Goal: Check status: Check status

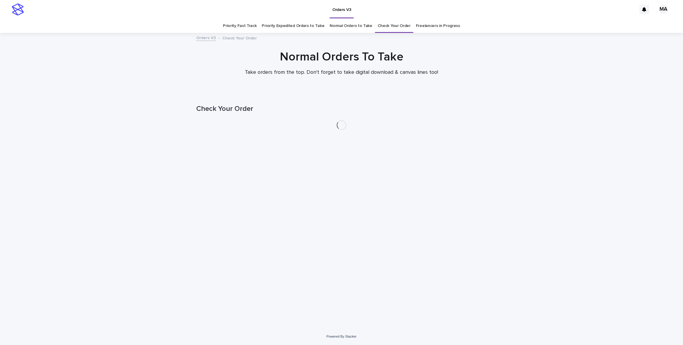
click at [243, 25] on link "Priority Fast Track" at bounding box center [240, 26] width 34 height 14
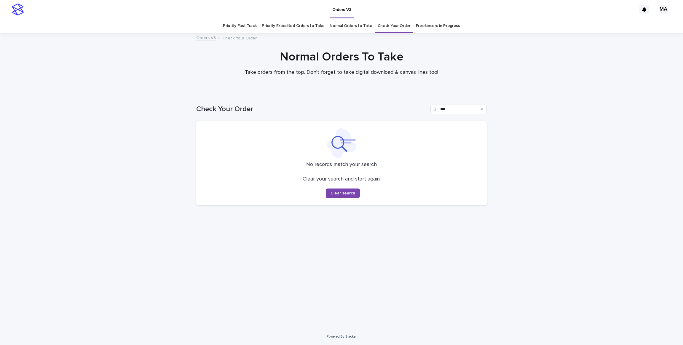
click at [277, 20] on link "Priority Expedited Orders to Take" at bounding box center [293, 26] width 63 height 14
click at [336, 23] on link "Normal Orders to Take" at bounding box center [351, 26] width 43 height 14
click at [390, 25] on link "Check Your Order" at bounding box center [394, 26] width 33 height 14
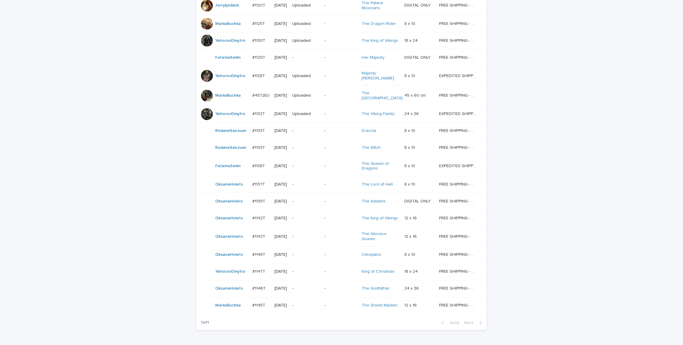
click at [80, 195] on div "Loading... Saving… Loading... Saving… Check Your Order Artist Name Date Design_…" at bounding box center [341, 51] width 683 height 628
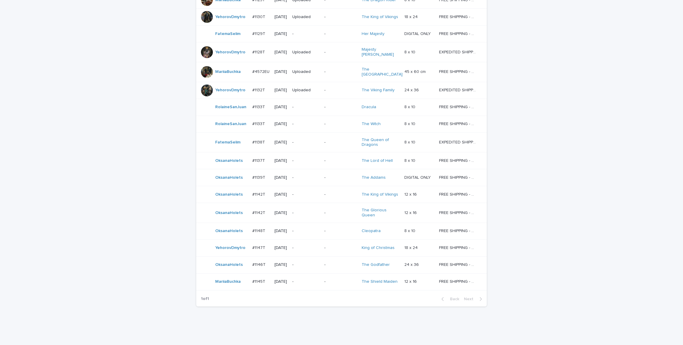
click at [76, 190] on div "Loading... Saving… Loading... Saving… Check Your Order Artist Name Date Design_…" at bounding box center [341, 27] width 683 height 628
click at [306, 122] on p "-" at bounding box center [305, 124] width 27 height 5
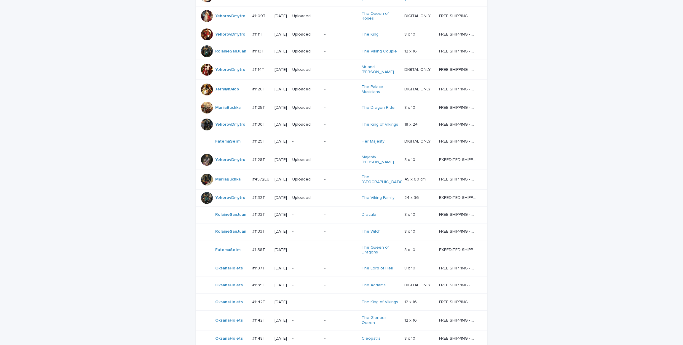
scroll to position [286, 0]
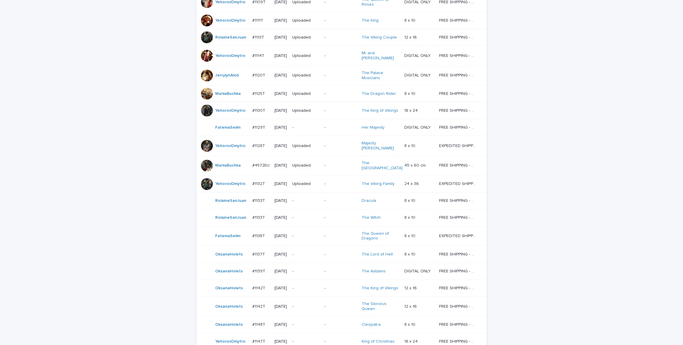
click at [72, 166] on div "Loading... Saving… Loading... Saving… Check Your Order Artist Name Date Design_…" at bounding box center [341, 121] width 683 height 628
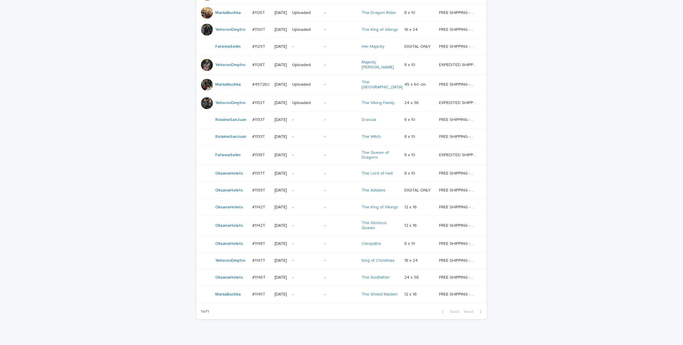
scroll to position [380, 0]
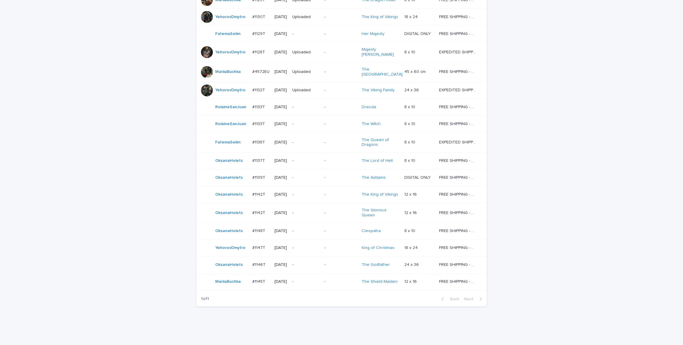
click at [72, 166] on div "Loading... Saving… Loading... Saving… Check Your Order Artist Name Date Design_…" at bounding box center [341, 27] width 683 height 628
click at [311, 279] on p "-" at bounding box center [305, 281] width 27 height 5
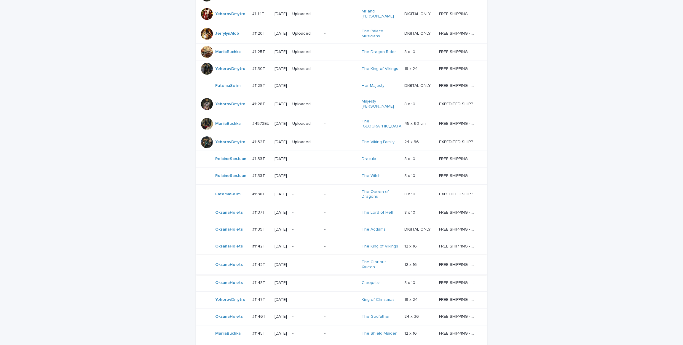
scroll to position [380, 0]
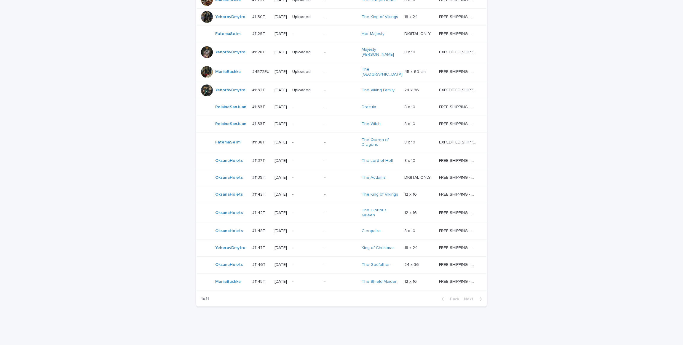
click at [306, 257] on td "-" at bounding box center [306, 265] width 32 height 17
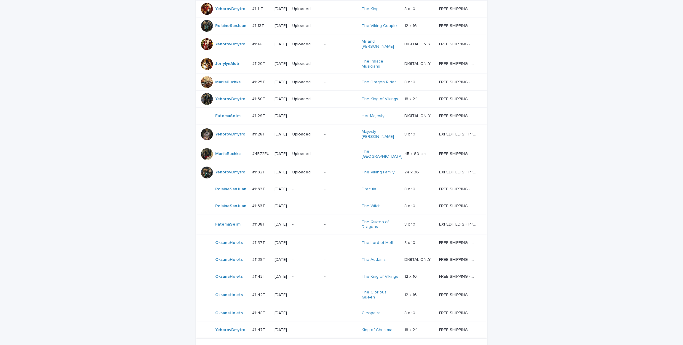
scroll to position [380, 0]
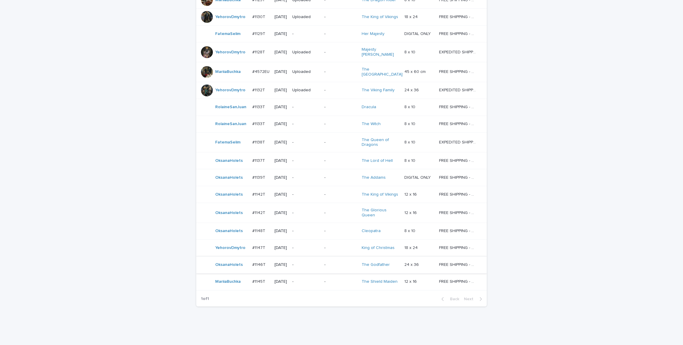
click at [307, 229] on p "-" at bounding box center [305, 231] width 27 height 5
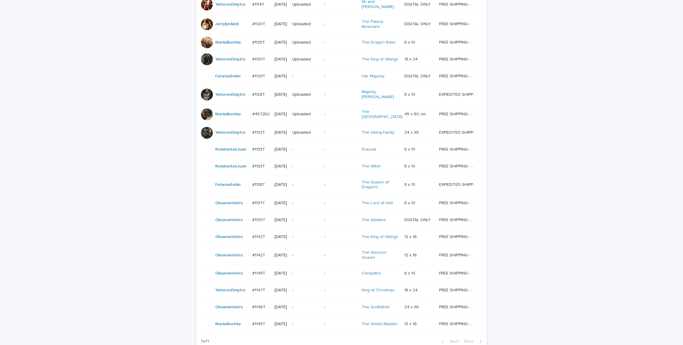
scroll to position [335, 0]
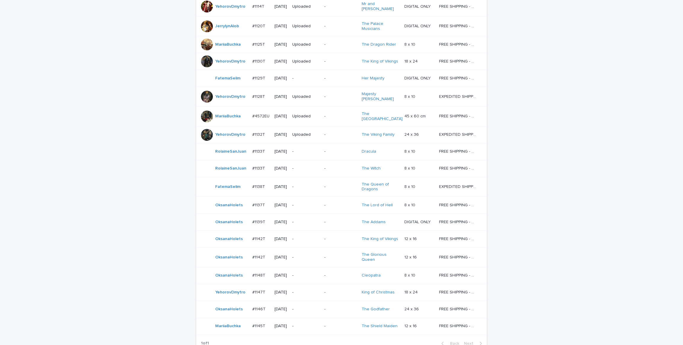
click at [159, 97] on div "Loading... Saving… Loading... Saving… Check Your Order Artist Name Date Design_…" at bounding box center [341, 72] width 683 height 628
click at [328, 132] on p "-" at bounding box center [341, 134] width 33 height 5
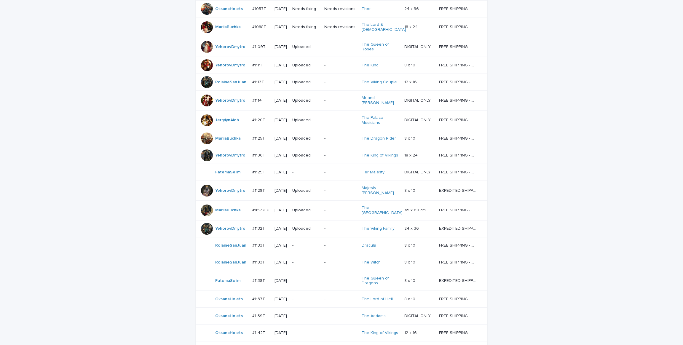
scroll to position [286, 0]
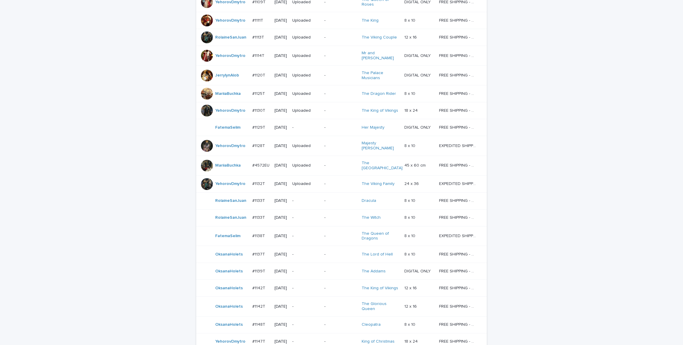
click at [130, 140] on div "Loading... Saving… Loading... Saving… Check Your Order Artist Name Date Design_…" at bounding box center [341, 121] width 683 height 628
click at [128, 181] on div "Loading... Saving… Loading... Saving… Check Your Order Artist Name Date Design_…" at bounding box center [341, 121] width 683 height 628
click at [128, 182] on div "Loading... Saving… Loading... Saving… Check Your Order Artist Name Date Design_…" at bounding box center [341, 121] width 683 height 628
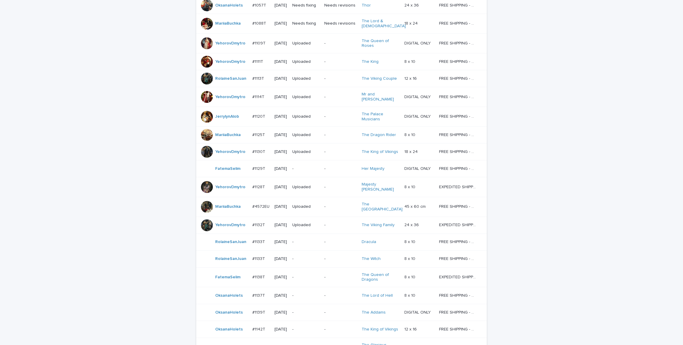
scroll to position [241, 0]
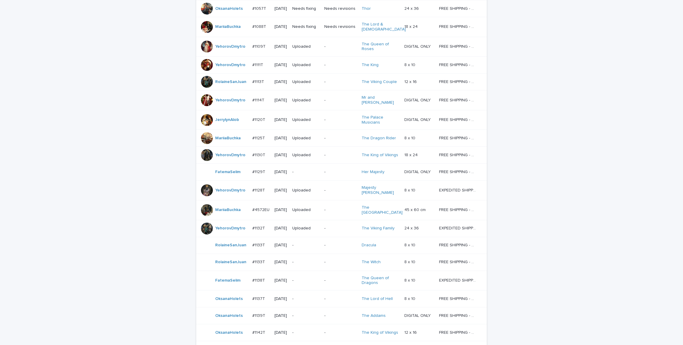
click at [136, 217] on div "Loading... Saving… Loading... Saving… Check Your Order Artist Name Date Design_…" at bounding box center [341, 165] width 683 height 628
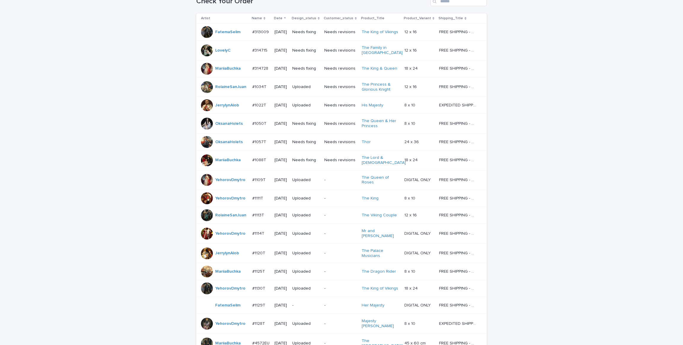
scroll to position [330, 0]
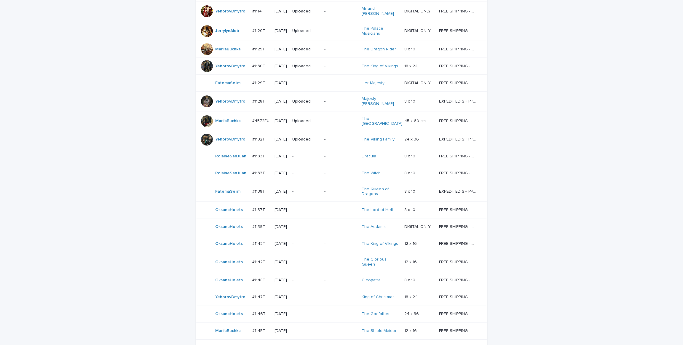
click at [136, 217] on div "Loading... Saving… Loading... Saving… Check Your Order Artist Name Date Design_…" at bounding box center [341, 76] width 683 height 628
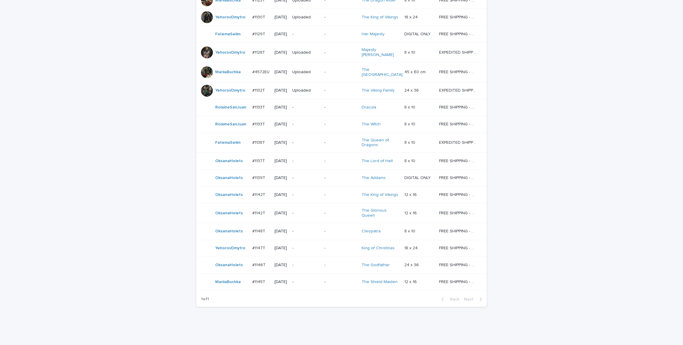
scroll to position [380, 0]
click at [136, 217] on div "Loading... Saving… Loading... Saving… Check Your Order Artist Name Date Design_…" at bounding box center [341, 27] width 683 height 628
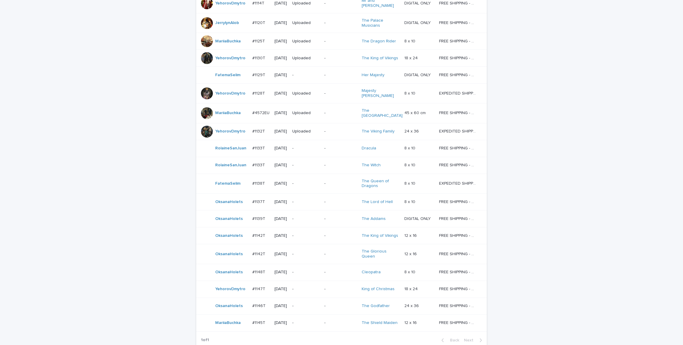
scroll to position [335, 0]
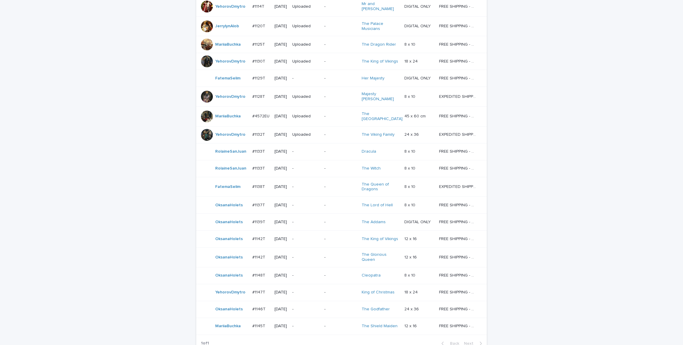
click at [136, 216] on div "Loading... Saving… Loading... Saving… Check Your Order Artist Name Date Design_…" at bounding box center [341, 72] width 683 height 628
click at [40, 130] on div "Loading... Saving… Loading... Saving… Check Your Order Artist Name Date Design_…" at bounding box center [341, 72] width 683 height 628
click at [97, 109] on div "Loading... Saving… Loading... Saving… Check Your Order Artist Name Date Design_…" at bounding box center [341, 72] width 683 height 628
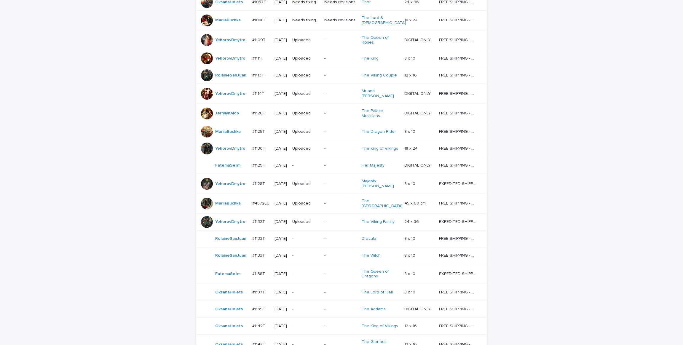
scroll to position [246, 0]
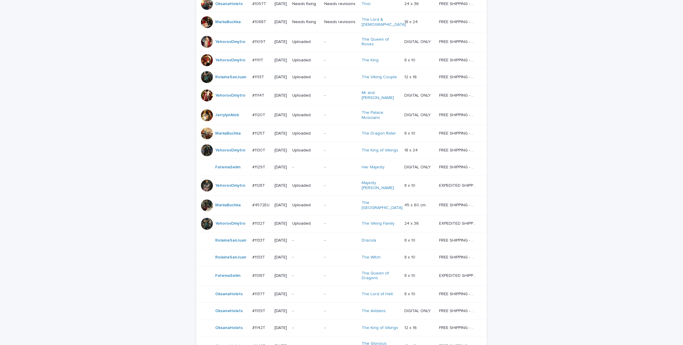
click at [97, 109] on div "Loading... Saving… Loading... Saving… Check Your Order Artist Name Date Design_…" at bounding box center [341, 161] width 683 height 628
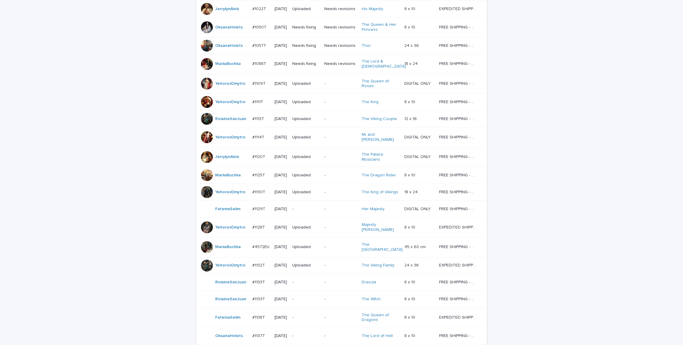
scroll to position [202, 0]
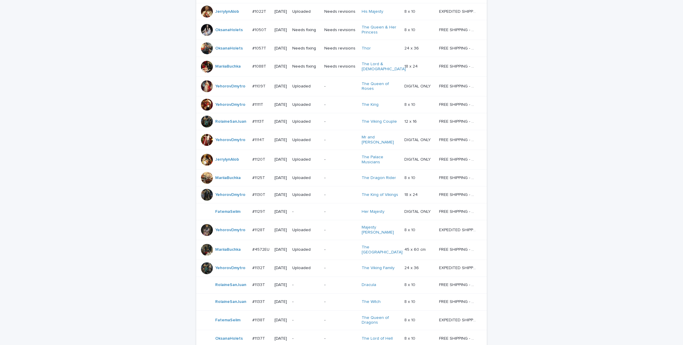
click at [97, 109] on div "Loading... Saving… Loading... Saving… Check Your Order Artist Name Date Design_…" at bounding box center [341, 205] width 683 height 628
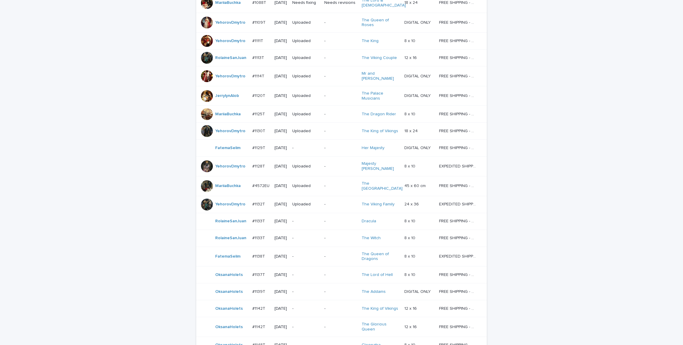
scroll to position [380, 0]
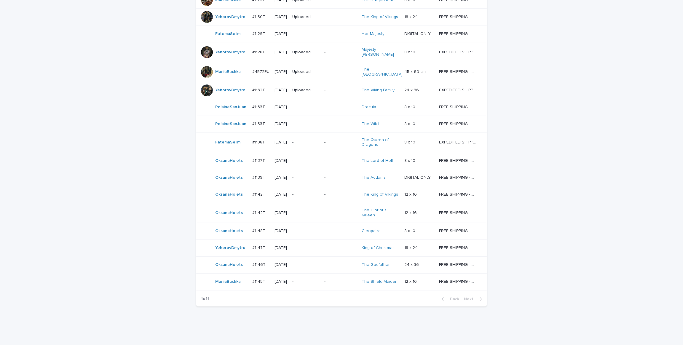
click at [122, 204] on div "Loading... Saving… Loading... Saving… Check Your Order Artist Name Date Design_…" at bounding box center [341, 27] width 683 height 628
drag, startPoint x: 76, startPoint y: 31, endPoint x: 95, endPoint y: 1, distance: 35.6
click at [77, 31] on div "Loading... Saving… Loading... Saving… Check Your Order Artist Name Date Design_…" at bounding box center [341, 27] width 683 height 628
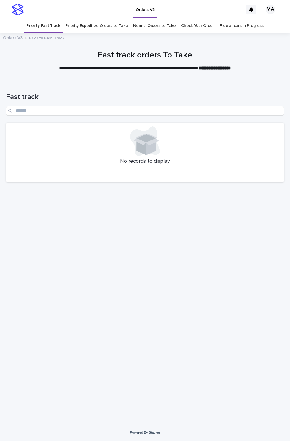
click at [123, 271] on div "Loading... Saving… Loading... Saving… Fast track No records to display" at bounding box center [145, 245] width 284 height 329
click at [123, 259] on div "Loading... Saving… Loading... Saving… Fast track No records to display" at bounding box center [145, 245] width 284 height 329
click at [165, 240] on div "Loading... Saving… Loading... Saving… Fast track No records to display" at bounding box center [145, 245] width 284 height 329
click at [212, 236] on div "Loading... Saving… Loading... Saving… Fast track No records to display" at bounding box center [145, 245] width 284 height 329
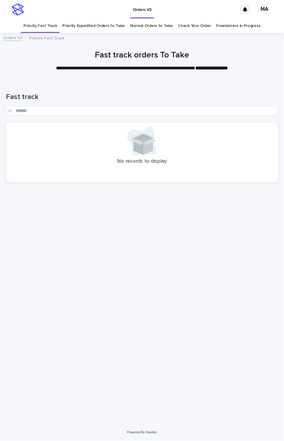
drag, startPoint x: 225, startPoint y: 224, endPoint x: 212, endPoint y: 237, distance: 18.3
click at [225, 224] on div "Loading... Saving… Loading... Saving… Fast track No records to display" at bounding box center [142, 245] width 278 height 329
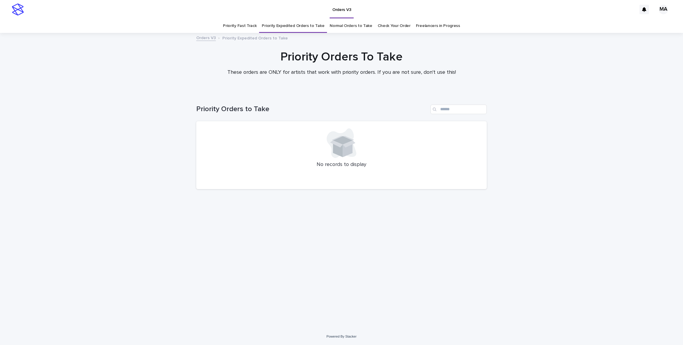
click at [559, 44] on div at bounding box center [341, 62] width 683 height 59
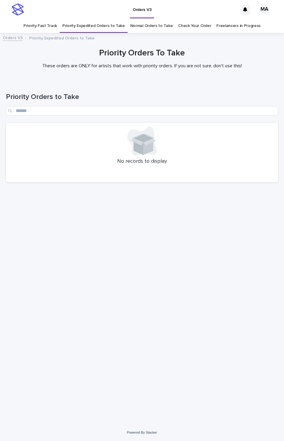
click at [106, 257] on div "Loading... Saving… Loading... Saving… Priority Orders to Take No records to dis…" at bounding box center [142, 245] width 278 height 329
click at [125, 251] on div "Loading... Saving… Loading... Saving… Priority Orders to Take No records to dis…" at bounding box center [142, 245] width 278 height 329
drag, startPoint x: 174, startPoint y: 187, endPoint x: 77, endPoint y: 201, distance: 97.6
click at [173, 187] on div "Priority Orders to Take No records to display" at bounding box center [142, 134] width 272 height 106
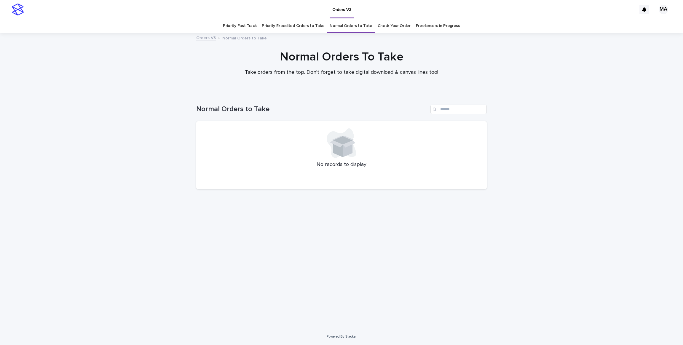
click at [519, 153] on div "Loading... Saving… Loading... Saving… Normal Orders to Take No records to displ…" at bounding box center [341, 211] width 683 height 236
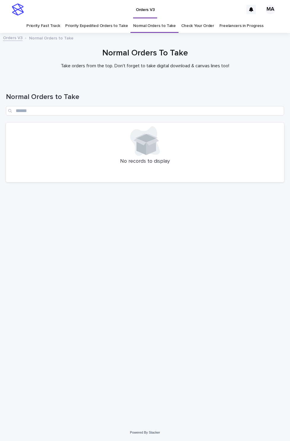
click at [135, 324] on div "Loading... Saving… Loading... Saving… Normal Orders to Take No records to displ…" at bounding box center [145, 245] width 284 height 329
click at [94, 190] on div "Loading... Saving… Loading... Saving… Normal Orders to Take No records to displ…" at bounding box center [145, 245] width 284 height 329
